Goal: Task Accomplishment & Management: Manage account settings

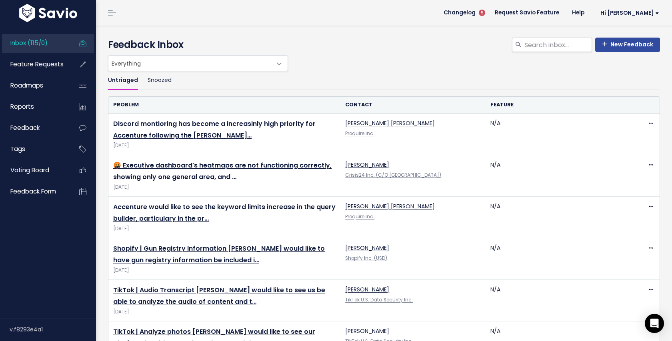
click at [41, 46] on span "Inbox (115/0)" at bounding box center [28, 43] width 37 height 8
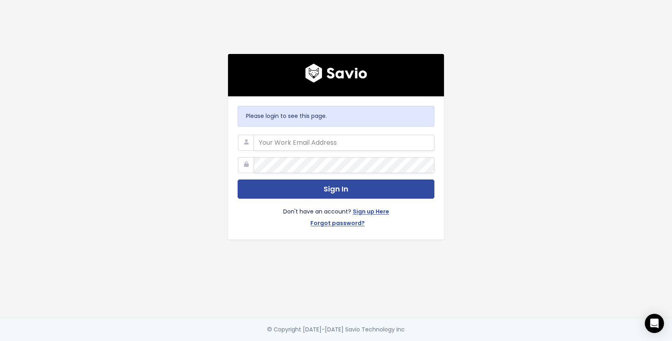
type input "[EMAIL_ADDRESS][DOMAIN_NAME]"
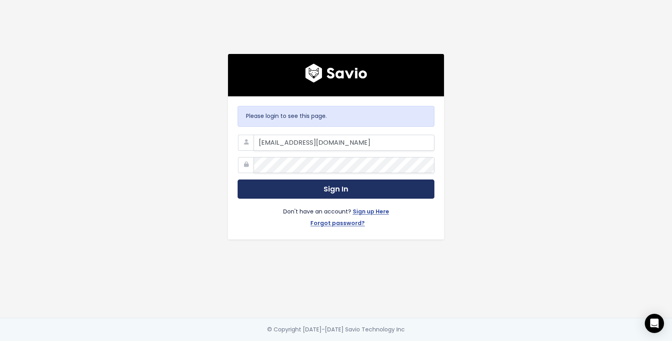
click at [339, 187] on button "Sign In" at bounding box center [336, 190] width 197 height 20
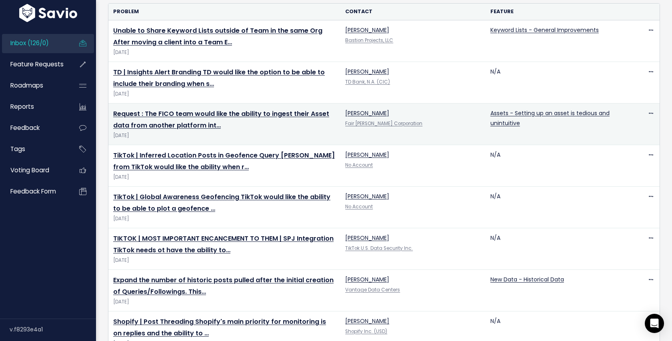
scroll to position [95, 0]
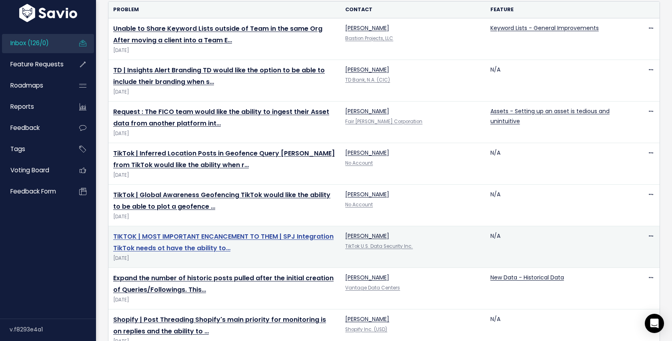
click at [283, 235] on link "TIKTOK | MOST IMPORTANT ENCANCEMENT TO THEM | SPJ Integration TikTok needs ot h…" at bounding box center [223, 242] width 220 height 21
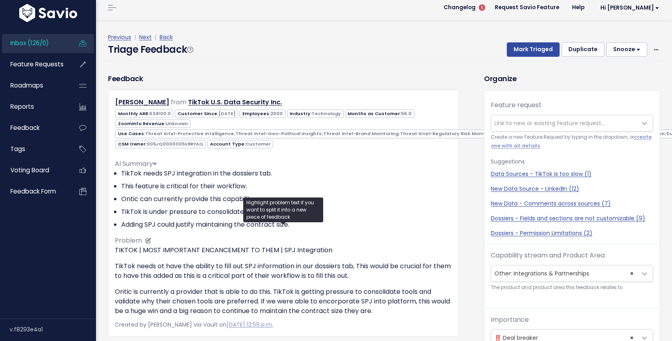
scroll to position [4, 0]
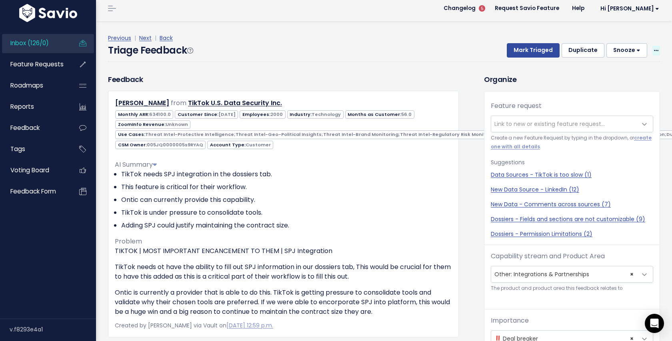
click at [659, 48] on span at bounding box center [657, 51] width 8 height 10
click at [615, 70] on link "Edit" at bounding box center [625, 73] width 58 height 16
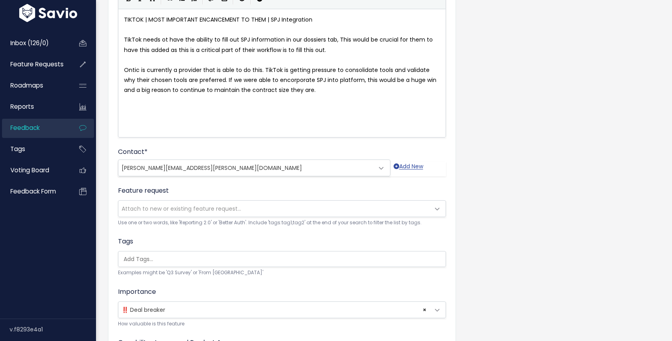
scroll to position [73, 0]
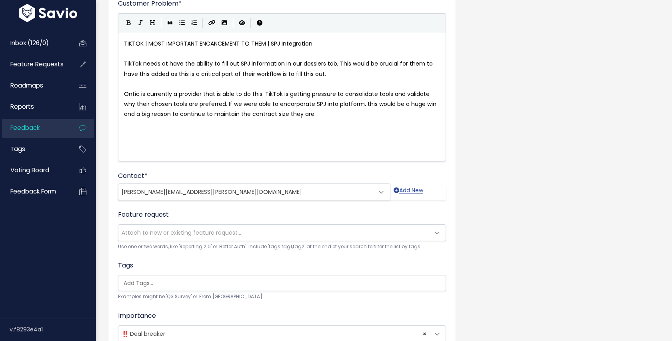
click at [286, 134] on div "xxxxxxxxxx TIKTOK | MOST IMPORTANT ENCANCEMENT TO THEM | SPJ Integration ​ TikT…" at bounding box center [291, 107] width 339 height 140
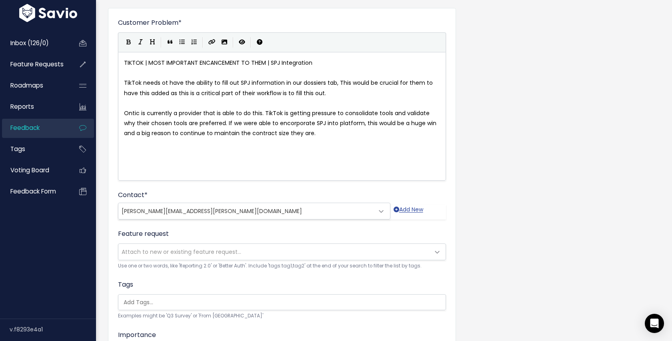
scroll to position [46, 0]
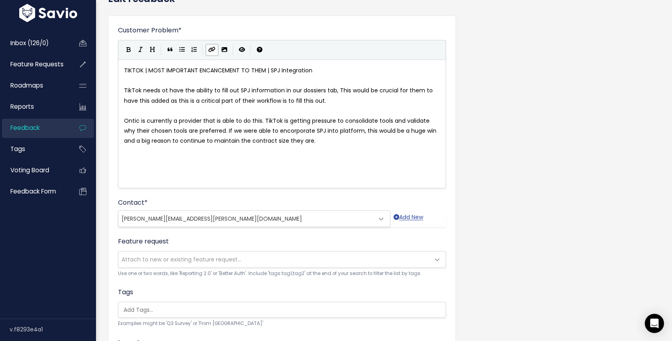
click at [208, 48] on icon "Create Link" at bounding box center [211, 50] width 7 height 6
type textarea "](https://)"
drag, startPoint x: 172, startPoint y: 160, endPoint x: 114, endPoint y: 160, distance: 58.0
click at [225, 51] on icon "Import an image" at bounding box center [225, 50] width 6 height 6
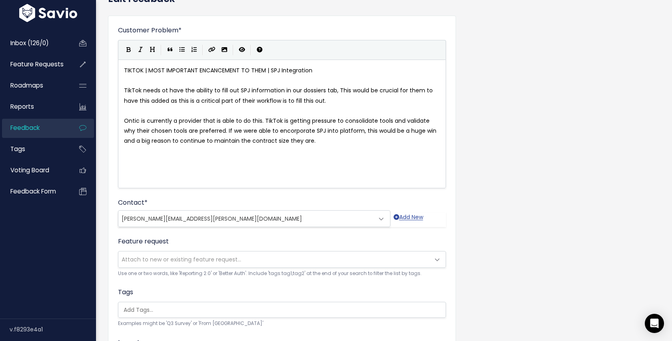
click at [175, 162] on div "x TIKTOK | MOST IMPORTANT ENCANCEMENT TO THEM | SPJ Integration ​ TikTok needs …" at bounding box center [291, 134] width 339 height 140
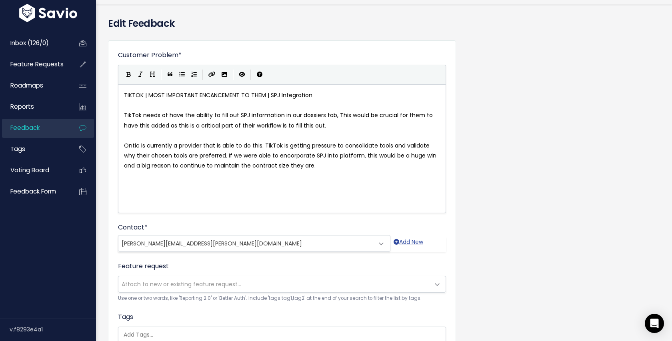
scroll to position [0, 0]
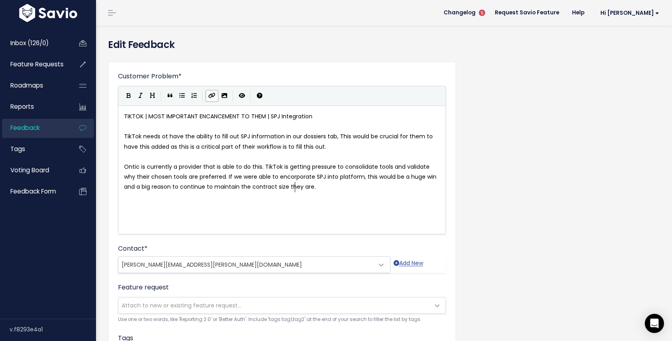
click at [210, 95] on icon "Create Link" at bounding box center [211, 96] width 7 height 6
click at [243, 214] on div "x TIKTOK | MOST IMPORTANT ENCANCEMENT TO THEM | SPJ Integration ​ TikTok needs …" at bounding box center [291, 180] width 339 height 140
click at [340, 202] on div "x TIKTOK | MOST IMPORTANT ENCANCEMENT TO THEM | SPJ Integration ​ TikTok needs …" at bounding box center [291, 180] width 339 height 140
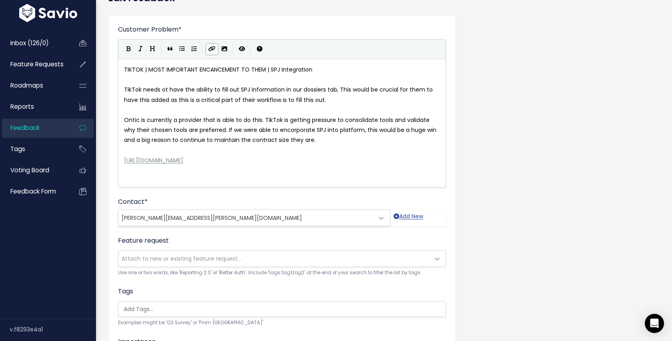
scroll to position [197, 0]
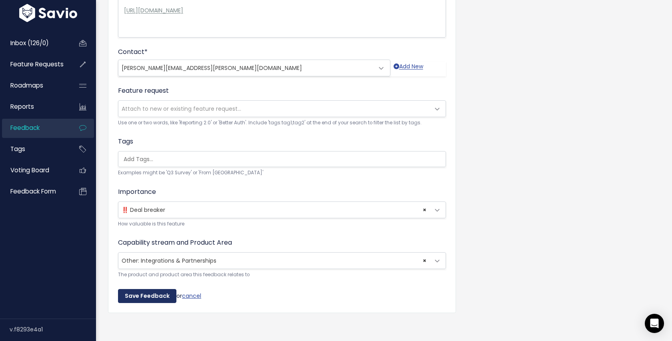
click at [145, 291] on input "Save Feedback" at bounding box center [147, 296] width 58 height 14
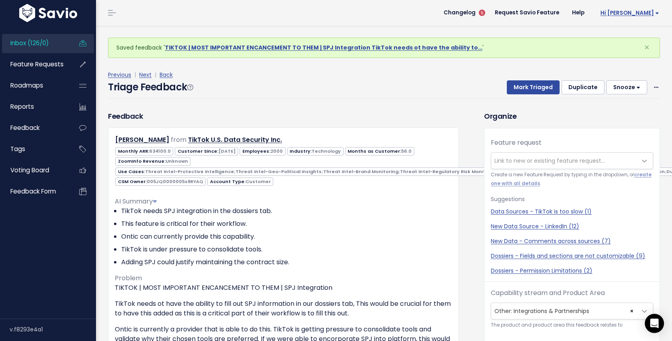
click at [634, 12] on span "Hi [PERSON_NAME]" at bounding box center [630, 13] width 59 height 6
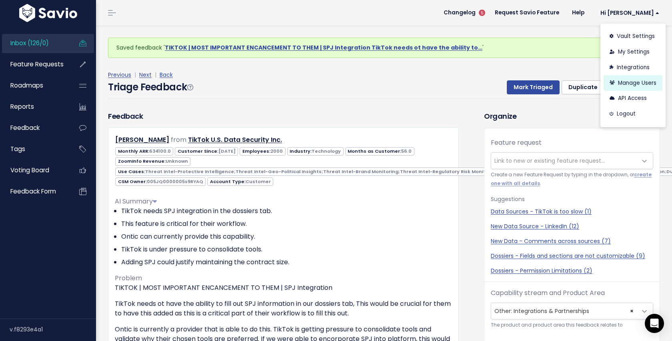
click at [626, 80] on link "Manage Users" at bounding box center [633, 83] width 59 height 16
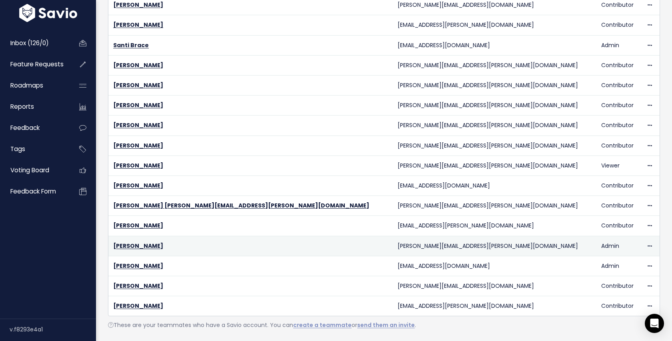
scroll to position [366, 0]
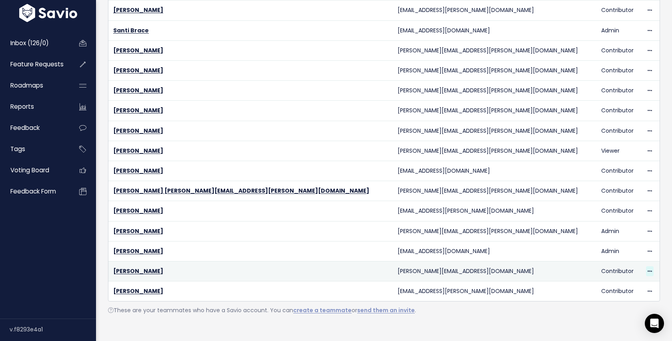
click at [648, 269] on icon at bounding box center [650, 271] width 4 height 5
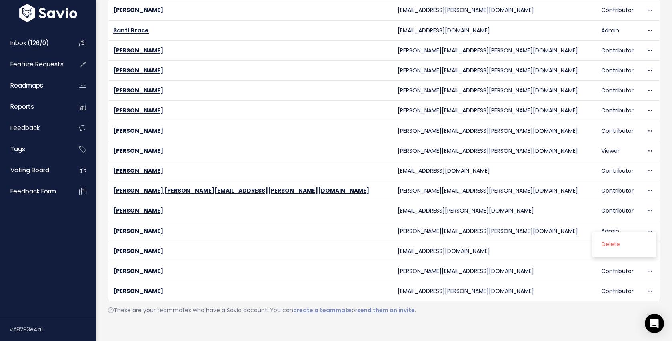
click at [577, 307] on div "Name Email Role Eduardo Capouya eduardo@liferaftinc.com Owner Delete Mathew Bur…" at bounding box center [384, 19] width 552 height 606
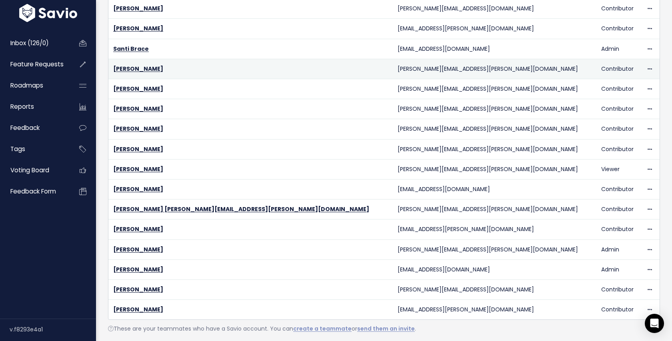
scroll to position [349, 0]
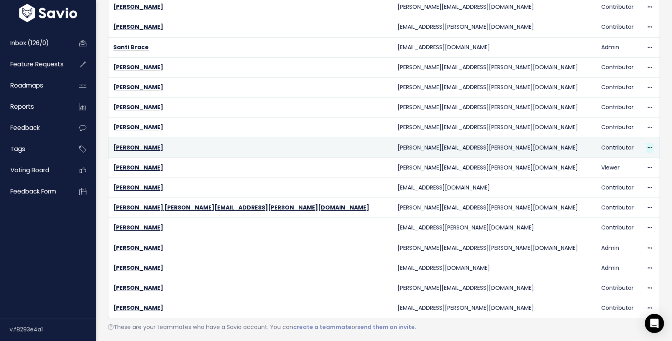
click at [646, 143] on span at bounding box center [650, 148] width 8 height 10
click at [597, 139] on td "Contributor" at bounding box center [619, 148] width 45 height 20
click at [131, 144] on link "Jenn Turnbull" at bounding box center [138, 148] width 50 height 8
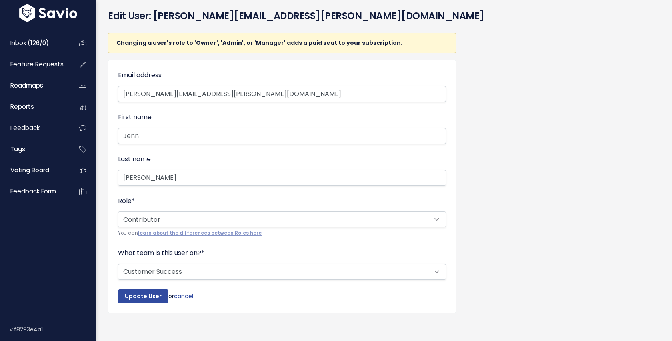
scroll to position [31, 0]
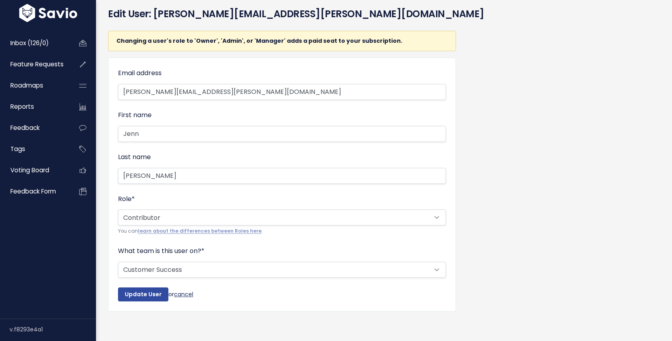
click at [188, 292] on link "cancel" at bounding box center [183, 294] width 19 height 8
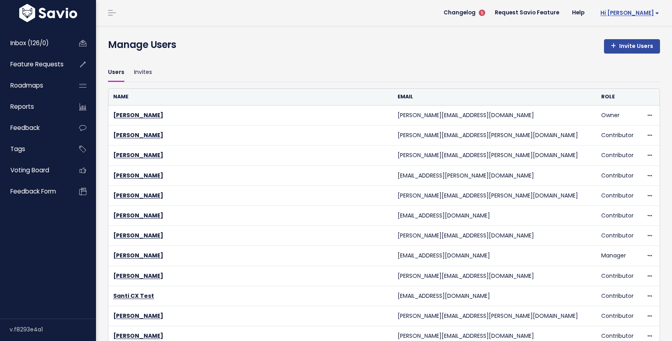
click at [637, 12] on span "Hi [PERSON_NAME]" at bounding box center [630, 13] width 59 height 6
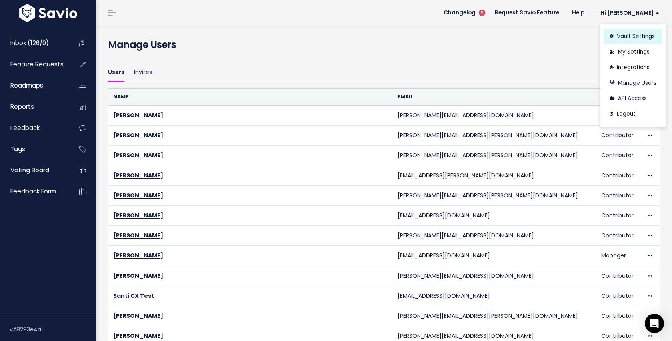
click at [634, 40] on link "Vault Settings" at bounding box center [633, 37] width 59 height 16
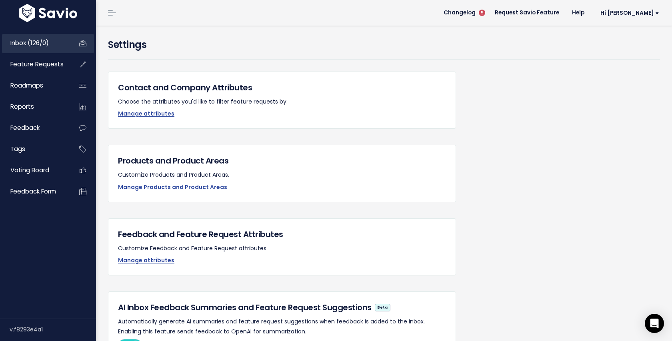
click at [31, 44] on span "Inbox (126/0)" at bounding box center [29, 43] width 38 height 8
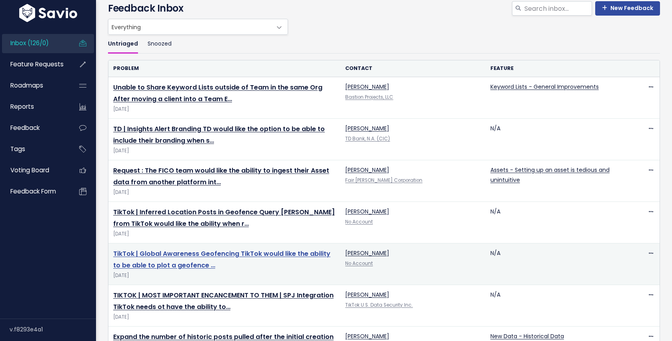
scroll to position [43, 0]
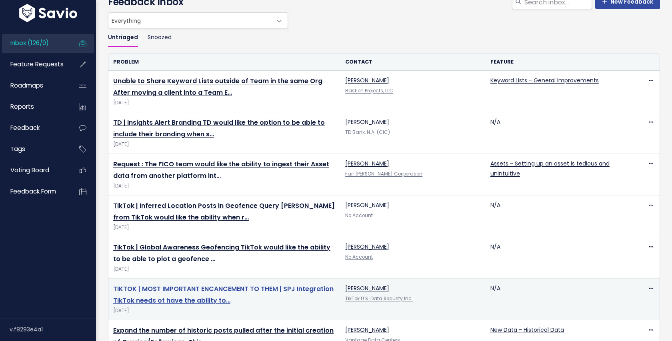
click at [252, 284] on link "TIKTOK | MOST IMPORTANT ENCANCEMENT TO THEM | SPJ Integration TikTok needs ot h…" at bounding box center [223, 294] width 220 height 21
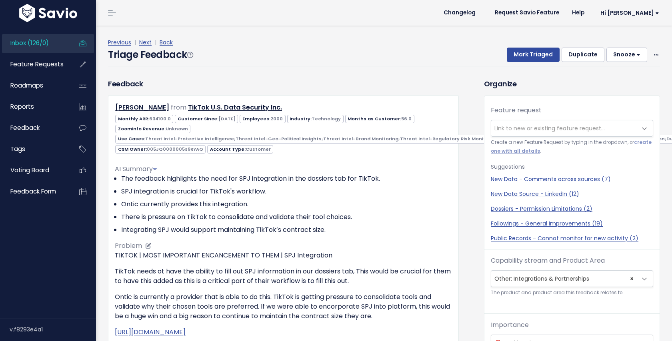
scroll to position [26, 0]
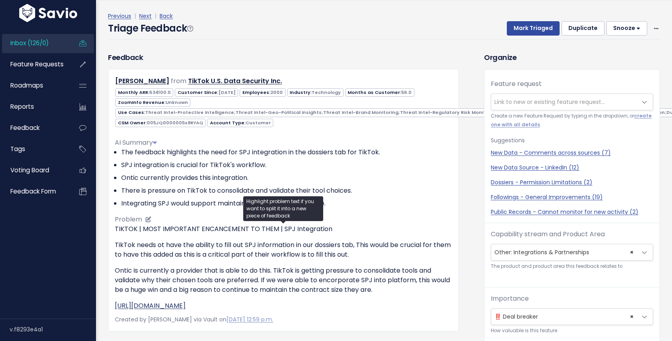
click at [186, 304] on link "[URL][DOMAIN_NAME]" at bounding box center [150, 305] width 71 height 9
